Goal: Information Seeking & Learning: Understand process/instructions

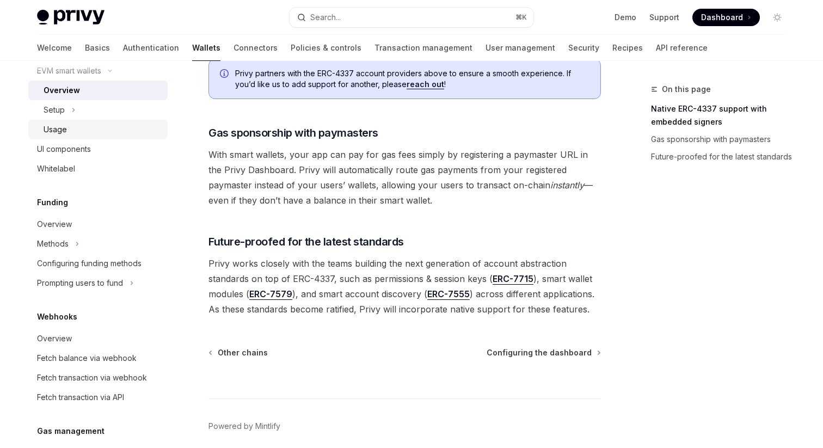
scroll to position [449, 0]
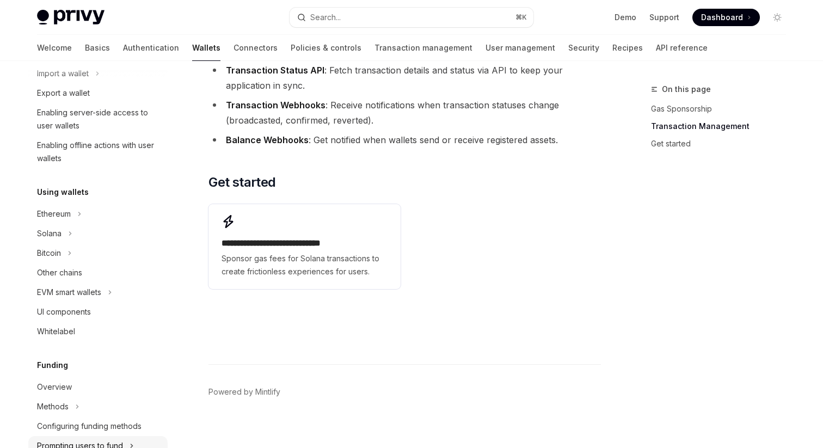
scroll to position [48, 0]
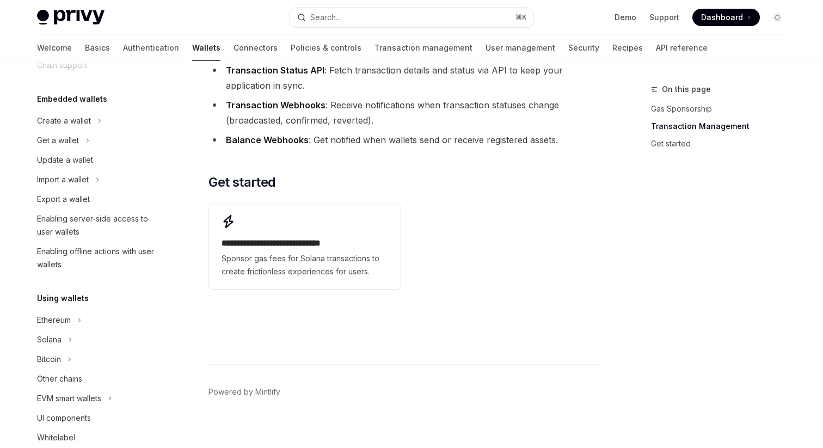
click at [192, 50] on link "Wallets" at bounding box center [206, 48] width 28 height 26
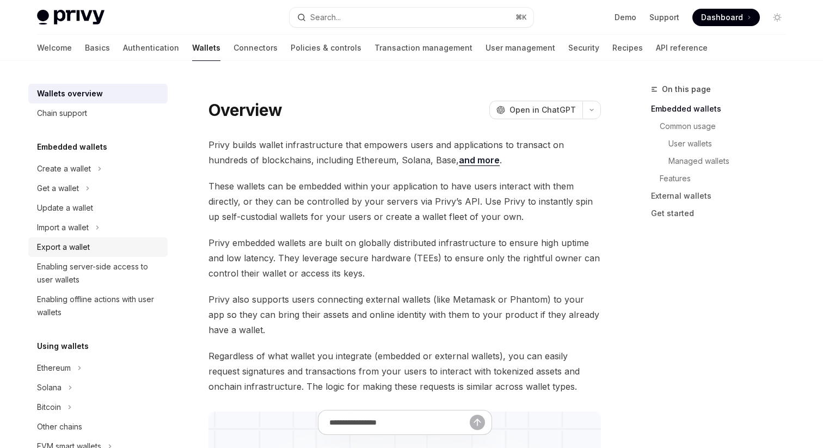
scroll to position [487, 0]
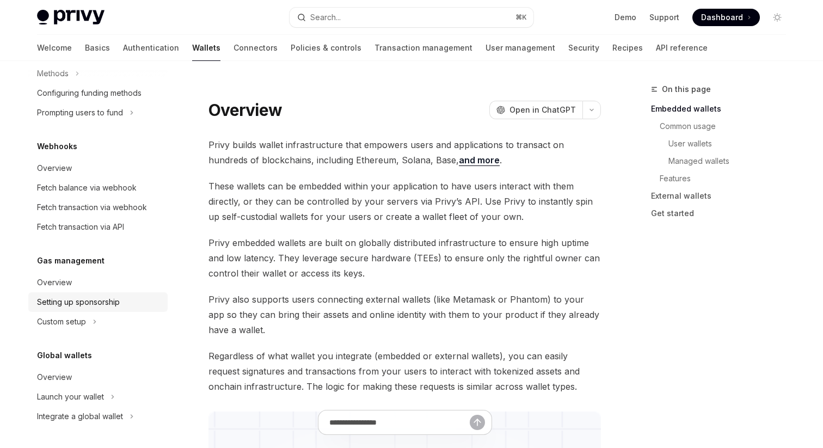
click at [85, 303] on div "Setting up sponsorship" at bounding box center [78, 302] width 83 height 13
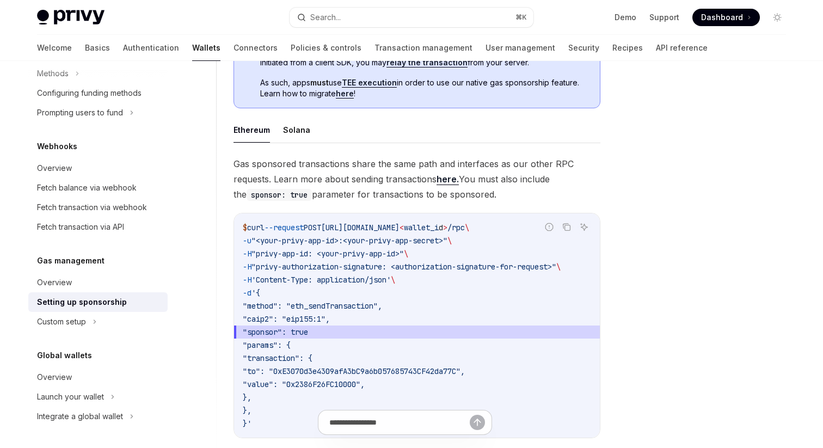
scroll to position [902, 0]
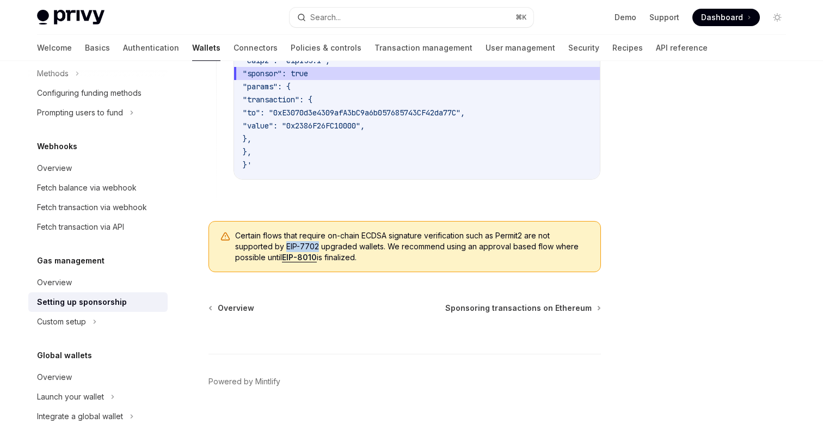
drag, startPoint x: 318, startPoint y: 245, endPoint x: 285, endPoint y: 247, distance: 33.3
click at [285, 247] on span "Certain flows that require on-chain ECDSA signature verification such as Permit…" at bounding box center [412, 246] width 354 height 33
copy span "EIP-7702"
click at [192, 46] on link "Wallets" at bounding box center [206, 48] width 28 height 26
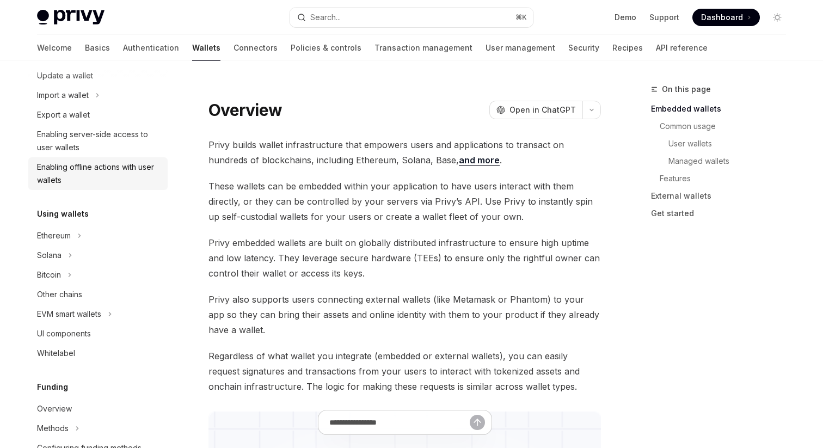
scroll to position [139, 0]
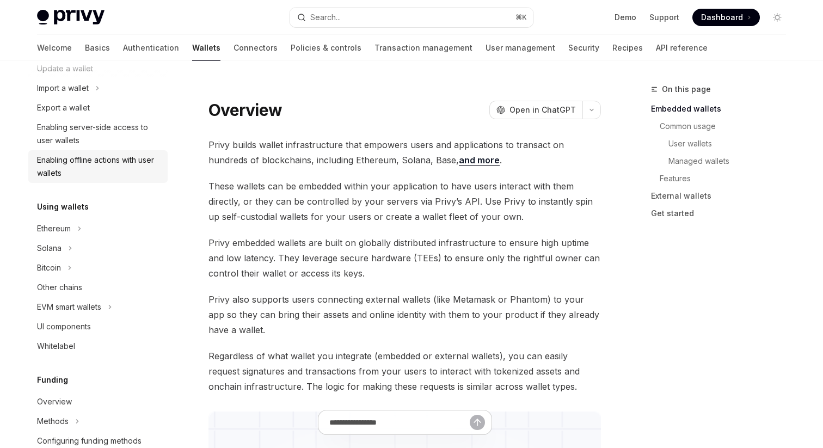
click at [103, 158] on div "Enabling offline actions with user wallets" at bounding box center [99, 167] width 124 height 26
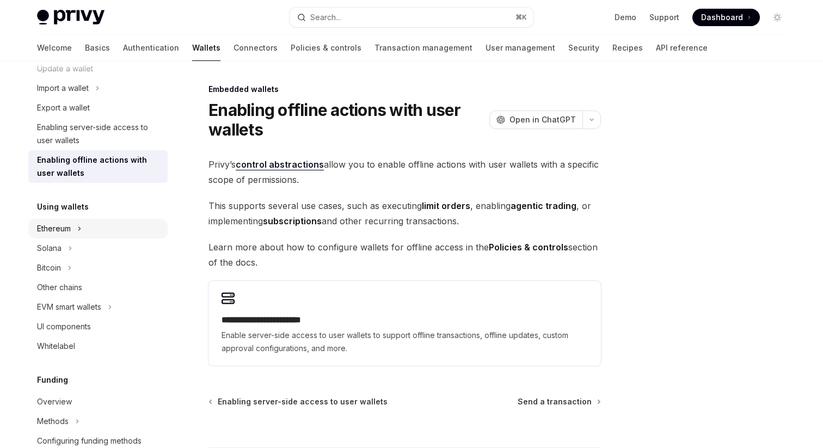
click at [88, 224] on button "Ethereum" at bounding box center [97, 229] width 139 height 20
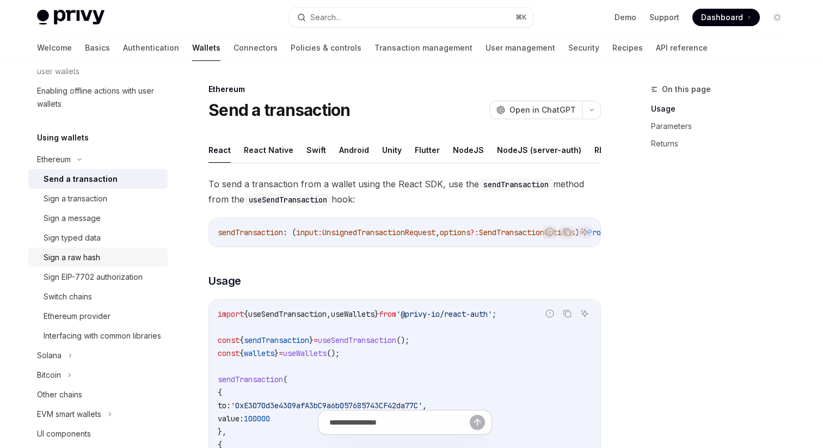
scroll to position [212, 0]
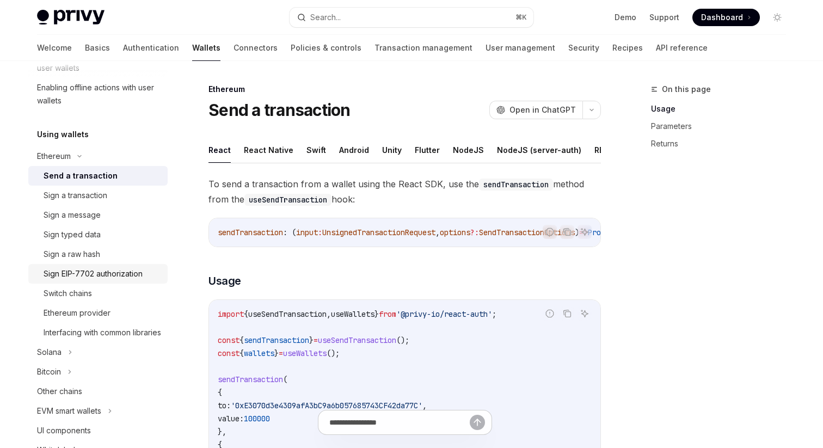
click at [95, 273] on div "Sign EIP-7702 authorization" at bounding box center [93, 273] width 99 height 13
type textarea "*"
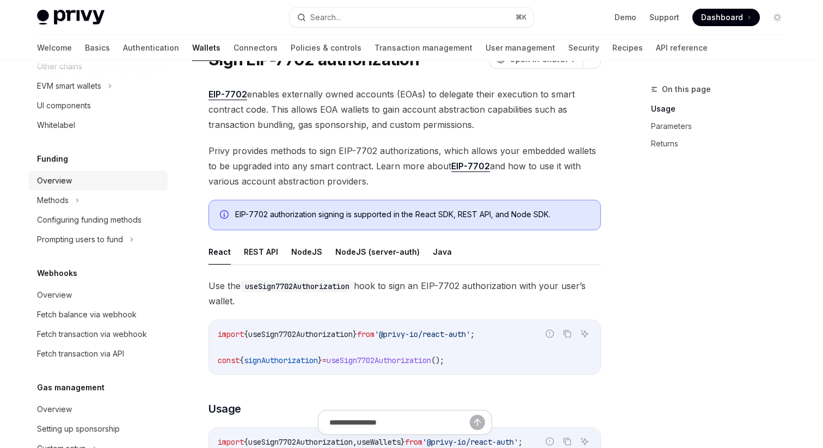
scroll to position [610, 0]
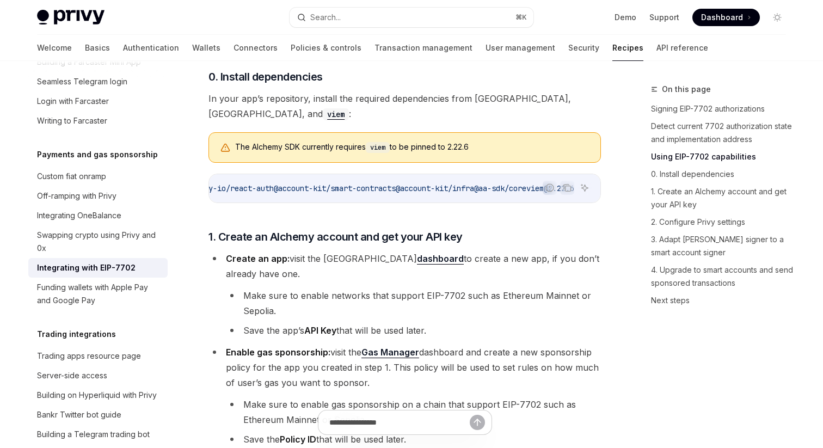
scroll to position [0, 96]
type textarea "*"
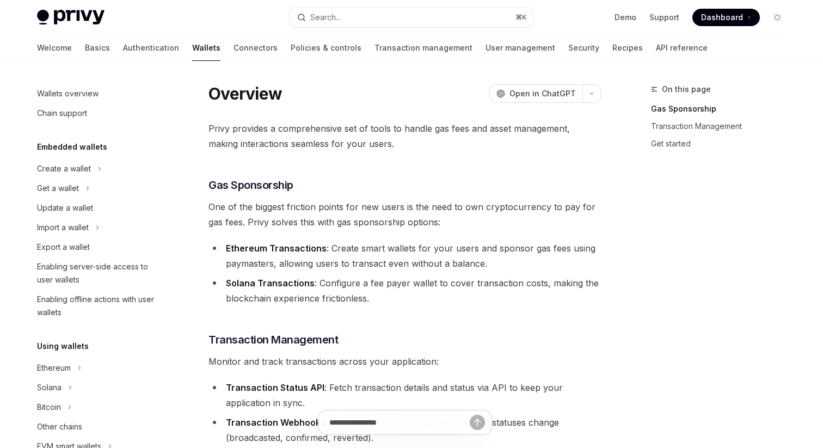
click at [260, 209] on span "One of the biggest friction points for new users is the need to own cryptocurre…" at bounding box center [405, 214] width 393 height 30
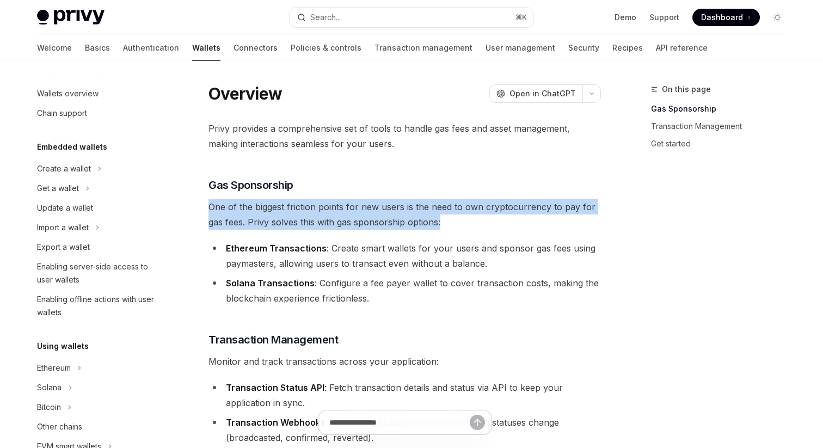
click at [260, 209] on span "One of the biggest friction points for new users is the need to own cryptocurre…" at bounding box center [405, 214] width 393 height 30
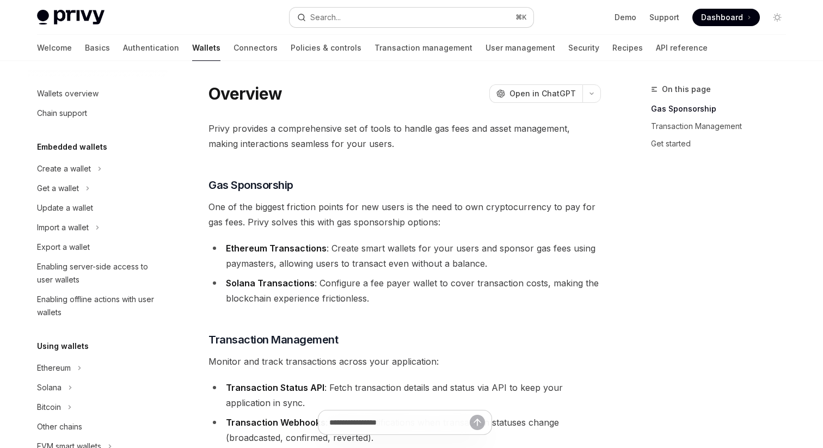
click at [357, 15] on button "Search... ⌘ K" at bounding box center [412, 18] width 244 height 20
click at [98, 167] on icon at bounding box center [99, 168] width 4 height 13
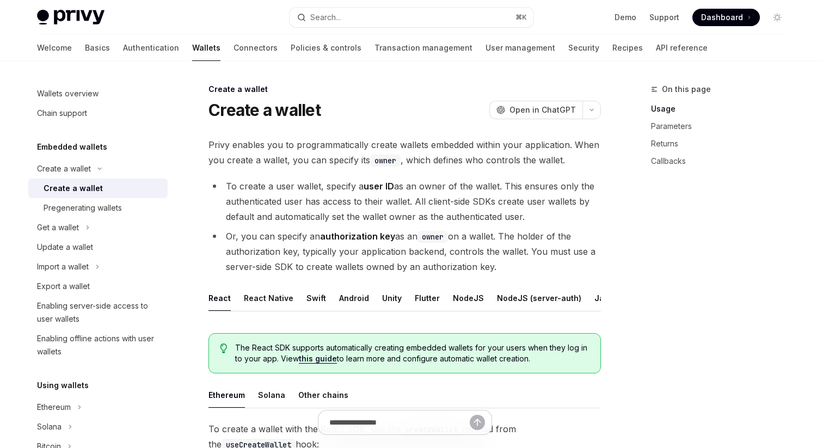
click at [192, 46] on link "Wallets" at bounding box center [206, 48] width 28 height 26
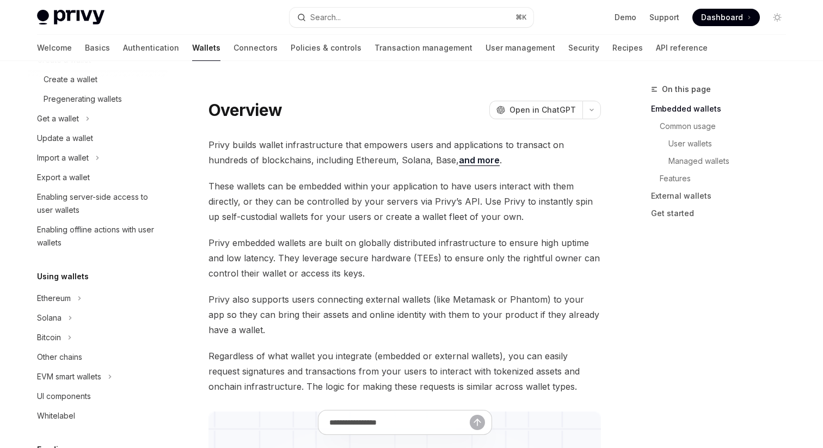
scroll to position [228, 0]
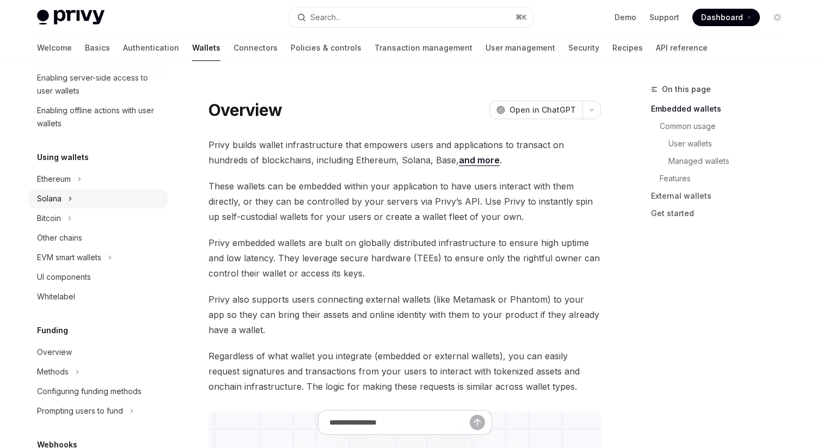
click at [118, 189] on button "Solana" at bounding box center [97, 199] width 139 height 20
type textarea "*"
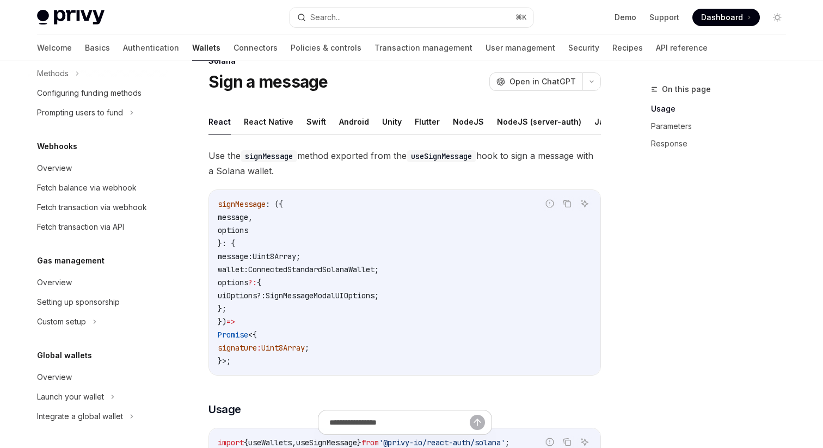
scroll to position [29, 0]
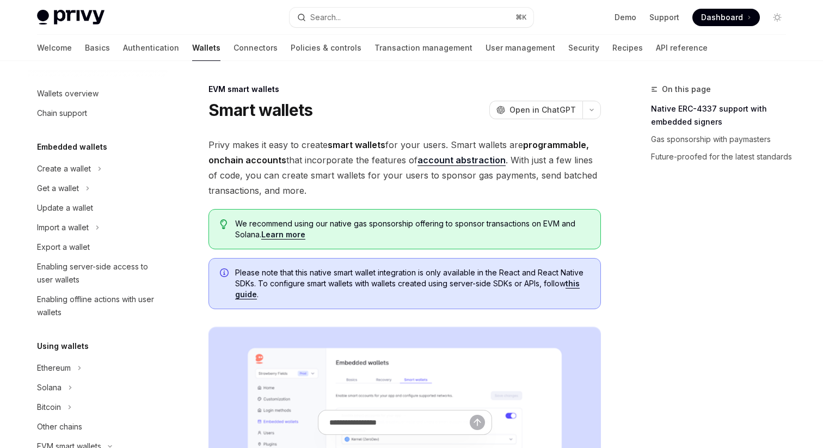
scroll to position [211, 0]
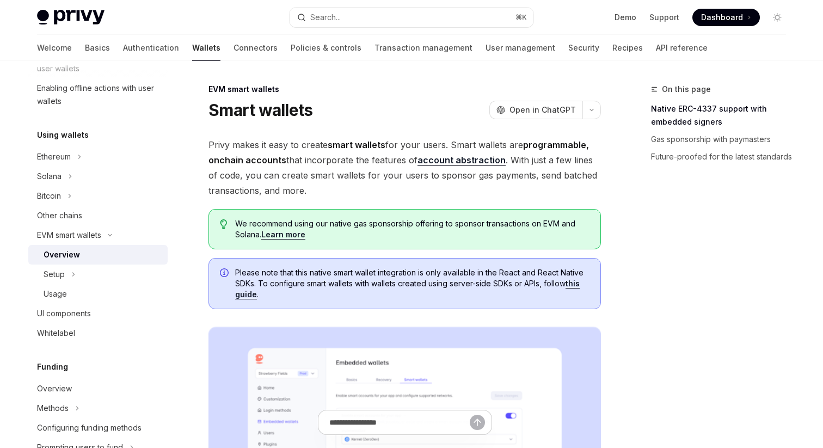
click at [449, 158] on link "account abstraction" at bounding box center [462, 160] width 88 height 11
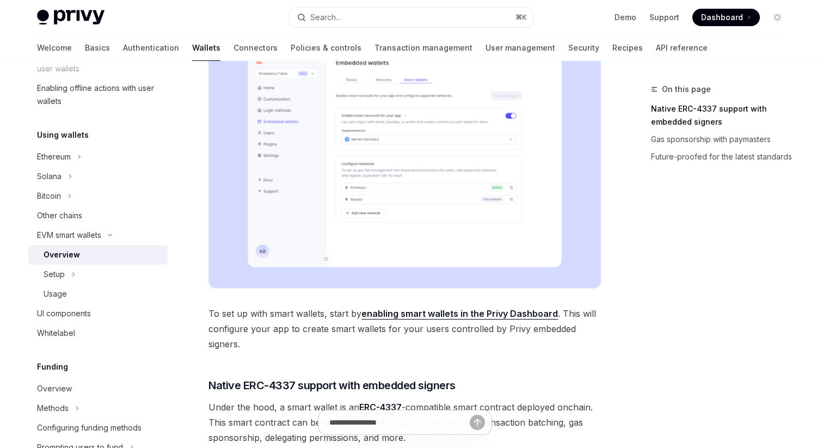
scroll to position [356, 0]
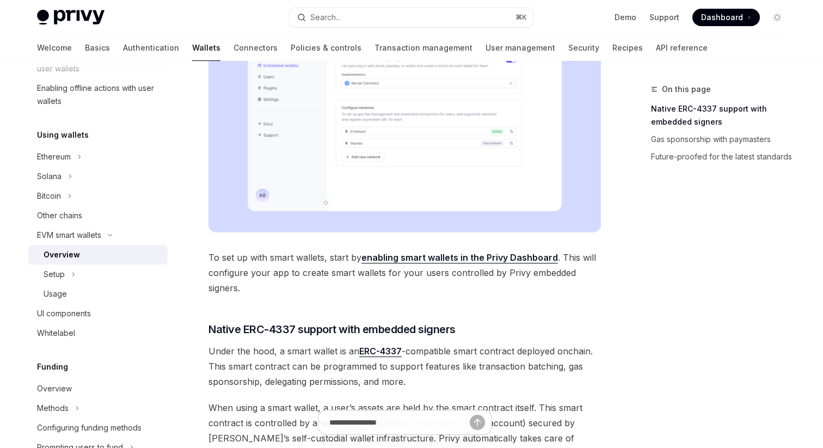
click at [397, 255] on link "enabling smart wallets in the Privy Dashboard" at bounding box center [460, 257] width 197 height 11
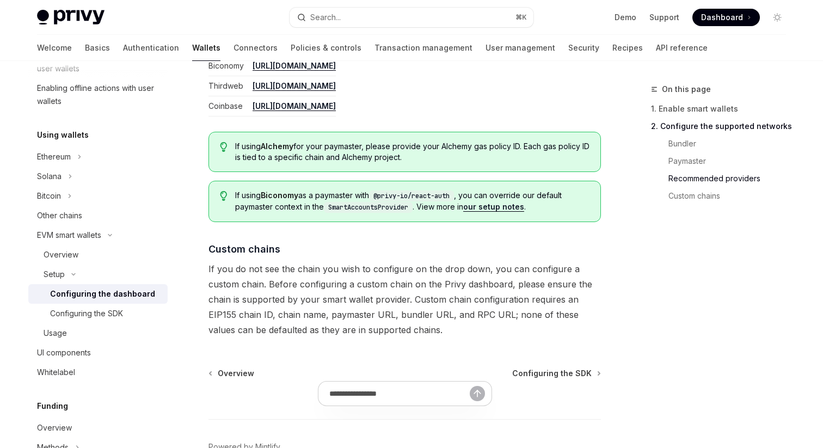
scroll to position [1509, 0]
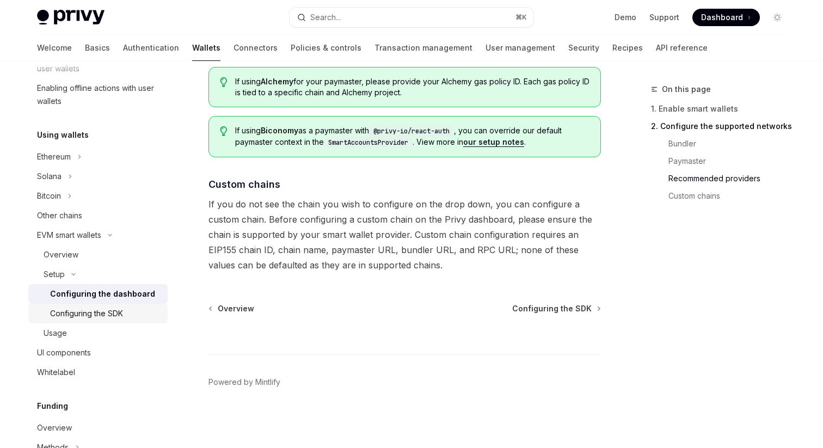
click at [105, 319] on div "Configuring the SDK" at bounding box center [86, 313] width 73 height 13
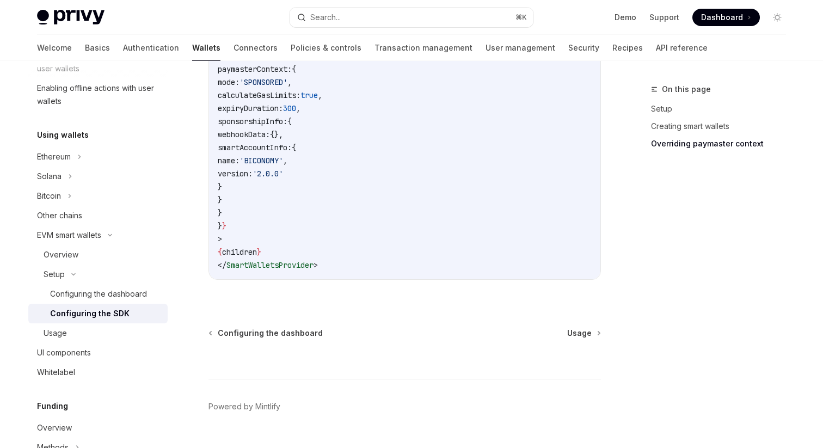
scroll to position [985, 0]
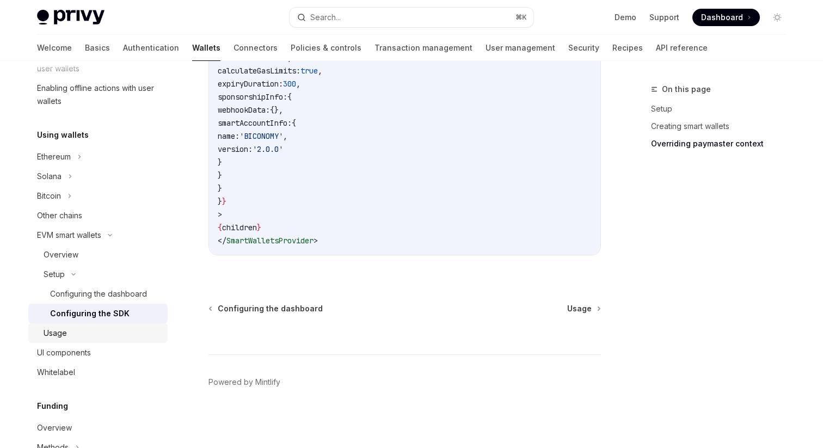
click at [109, 329] on div "Usage" at bounding box center [103, 333] width 118 height 13
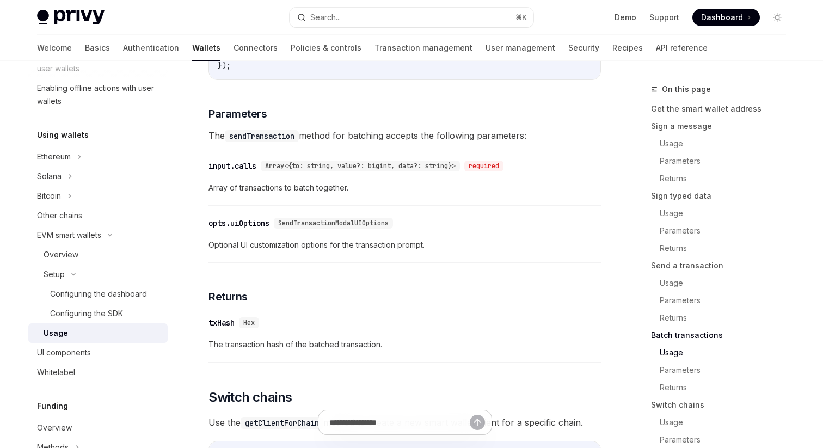
scroll to position [2775, 0]
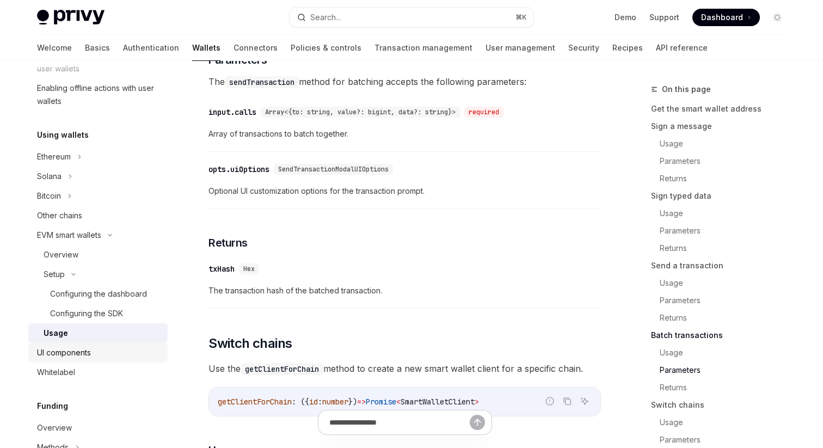
click at [94, 350] on div "UI components" at bounding box center [99, 352] width 124 height 13
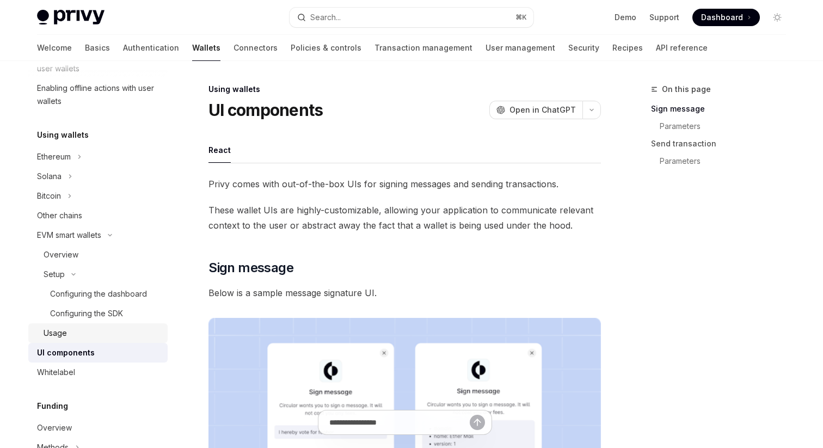
click at [97, 328] on div "Usage" at bounding box center [103, 333] width 118 height 13
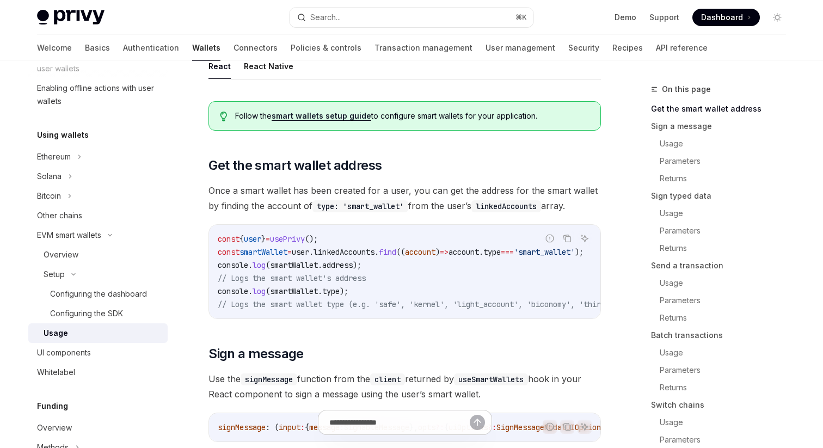
scroll to position [84, 0]
click at [109, 289] on div "Configuring the dashboard" at bounding box center [98, 293] width 97 height 13
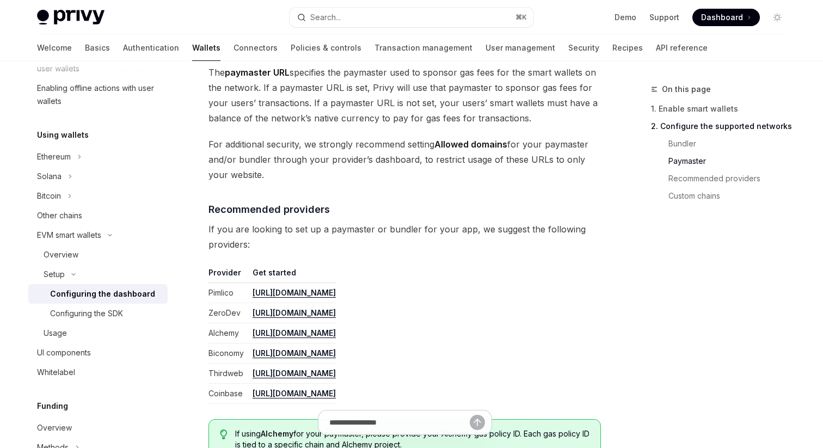
scroll to position [1160, 0]
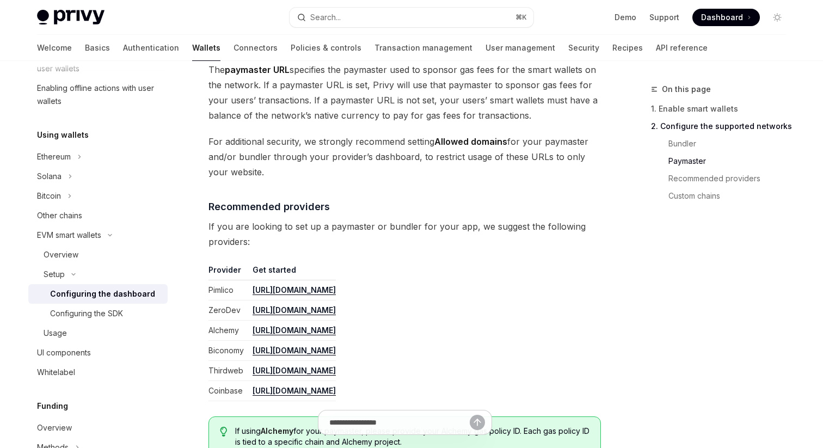
click at [336, 387] on link "https://www.coinbase.com/developer-platform/products/paymaster" at bounding box center [294, 391] width 83 height 10
click at [78, 256] on div "Overview" at bounding box center [103, 254] width 118 height 13
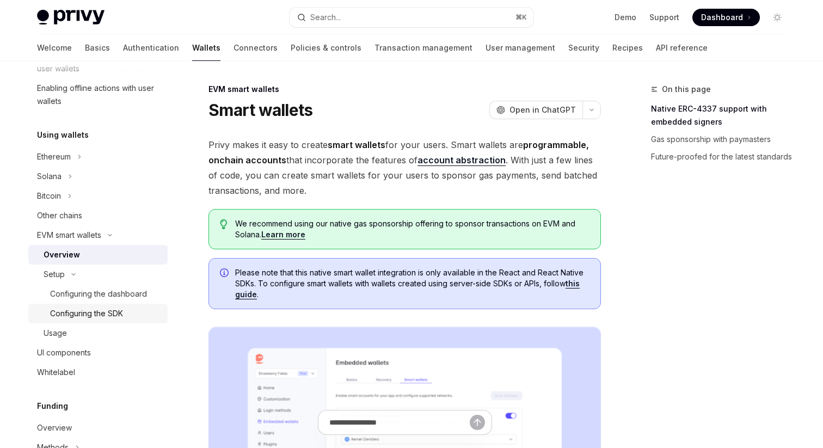
click at [109, 311] on div "Configuring the SDK" at bounding box center [86, 313] width 73 height 13
type textarea "*"
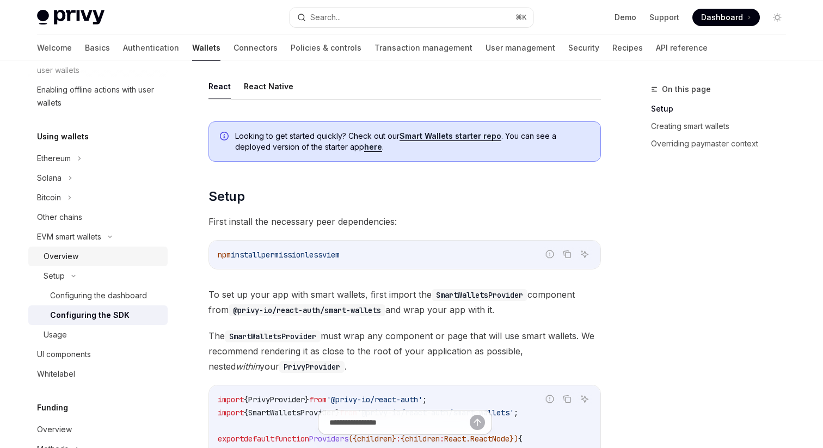
scroll to position [155, 0]
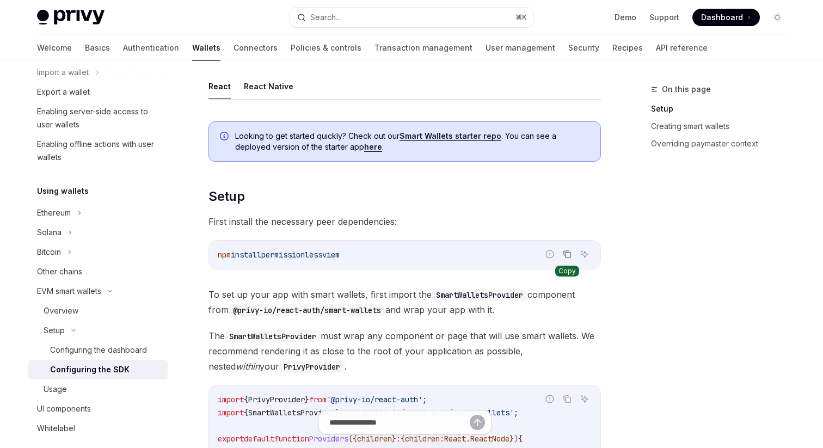
click at [567, 254] on icon "Copy the contents from the code block" at bounding box center [567, 254] width 9 height 9
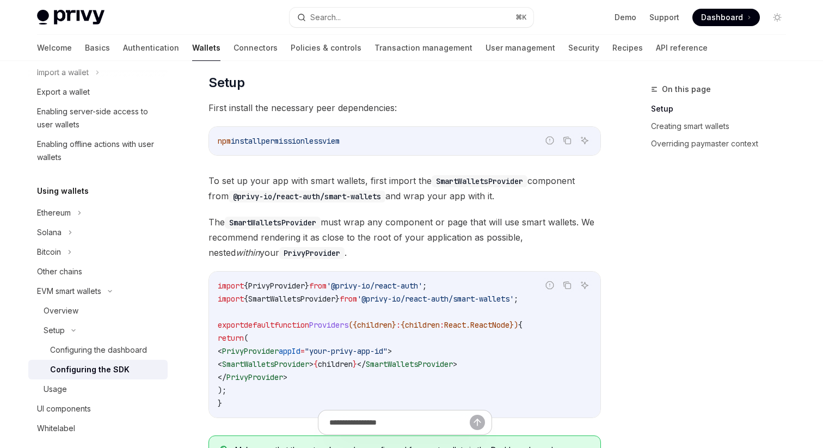
scroll to position [220, 0]
click at [442, 296] on span "'@privy-io/react-auth/smart-wallets'" at bounding box center [435, 298] width 157 height 10
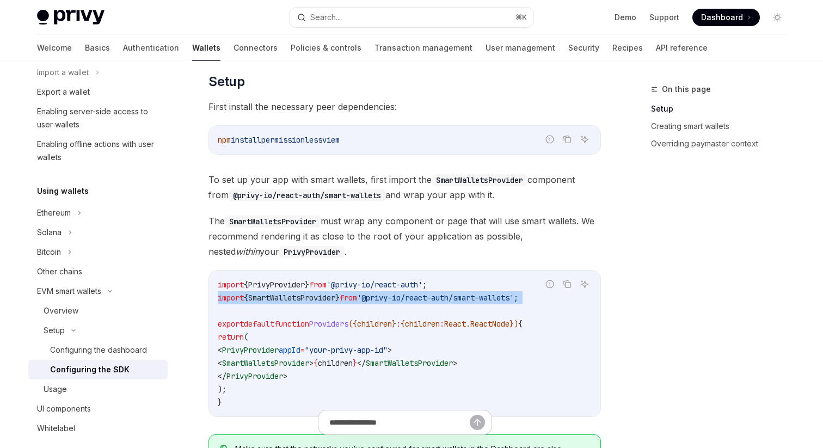
click at [442, 296] on span "'@privy-io/react-auth/smart-wallets'" at bounding box center [435, 298] width 157 height 10
copy code "import { SmartWalletsProvider } from '@privy-io/react-auth/smart-wallets' ;"
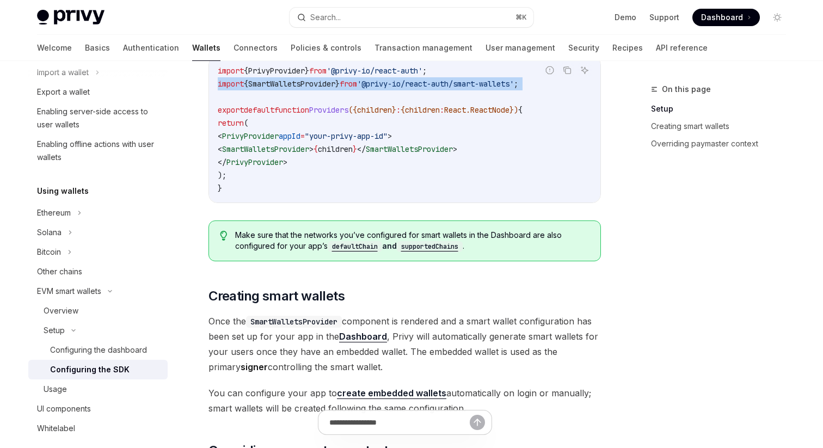
scroll to position [396, 0]
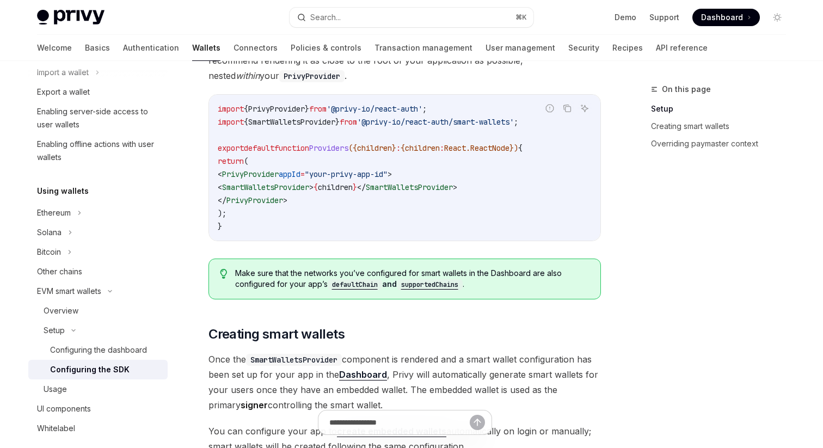
click at [309, 189] on span "SmartWalletsProvider" at bounding box center [265, 187] width 87 height 10
click at [318, 190] on span "{" at bounding box center [316, 187] width 4 height 10
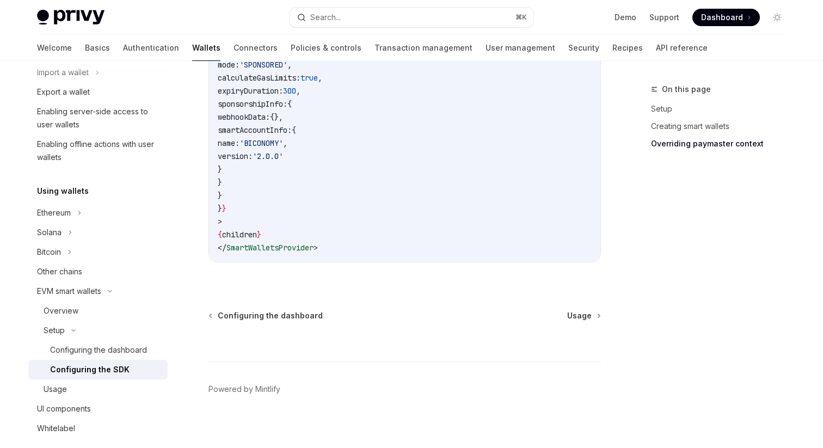
scroll to position [985, 0]
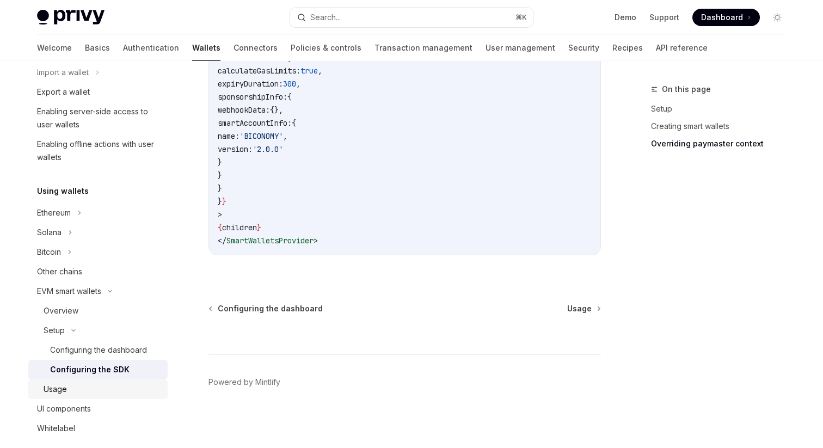
click at [75, 388] on div "Usage" at bounding box center [103, 389] width 118 height 13
type textarea "*"
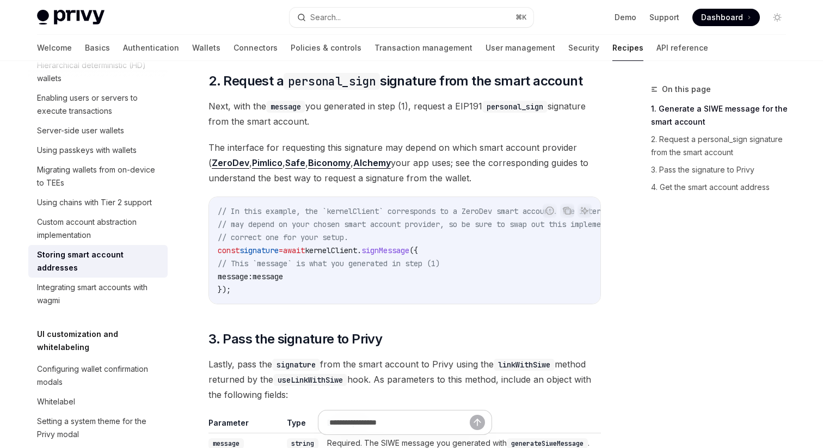
scroll to position [889, 0]
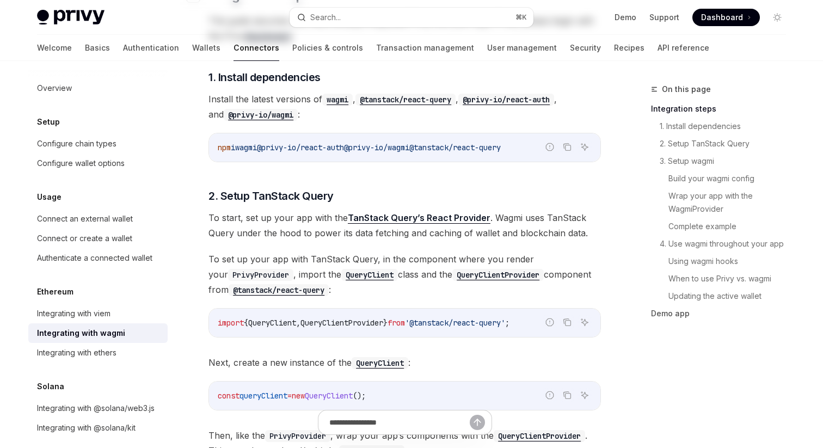
scroll to position [350, 0]
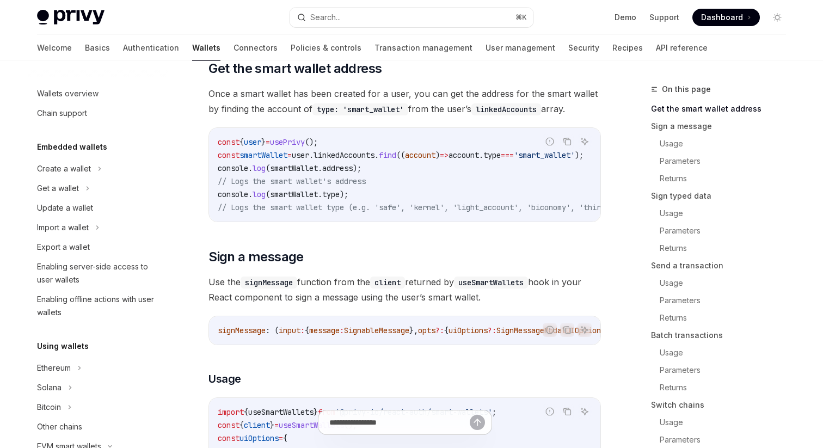
scroll to position [155, 0]
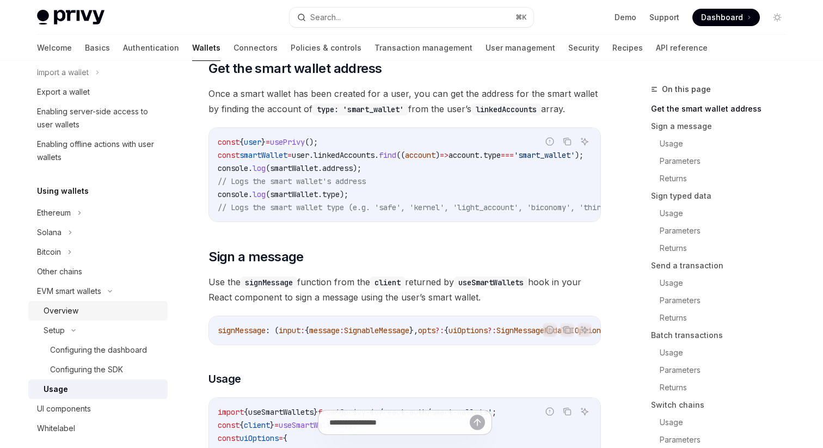
click at [76, 310] on div "Overview" at bounding box center [61, 310] width 35 height 13
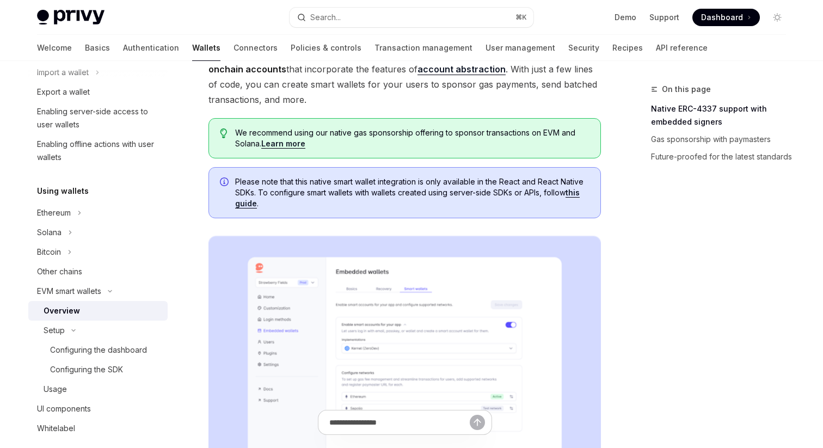
scroll to position [105, 0]
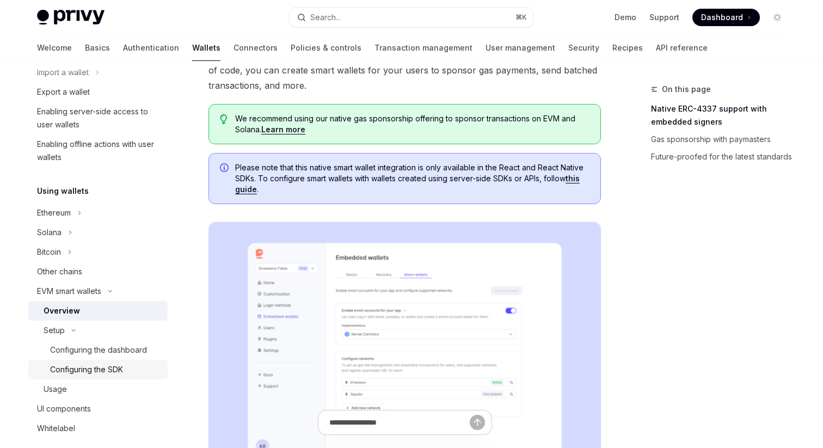
click at [129, 367] on div "Configuring the SDK" at bounding box center [105, 369] width 111 height 13
type textarea "*"
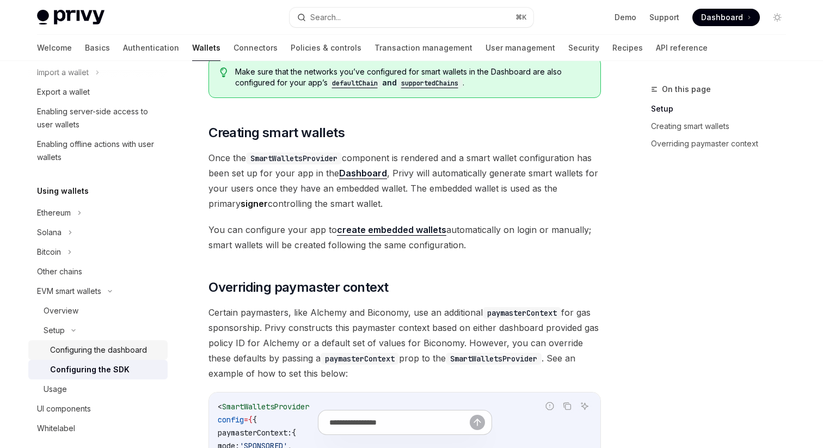
scroll to position [592, 0]
